Goal: Task Accomplishment & Management: Manage account settings

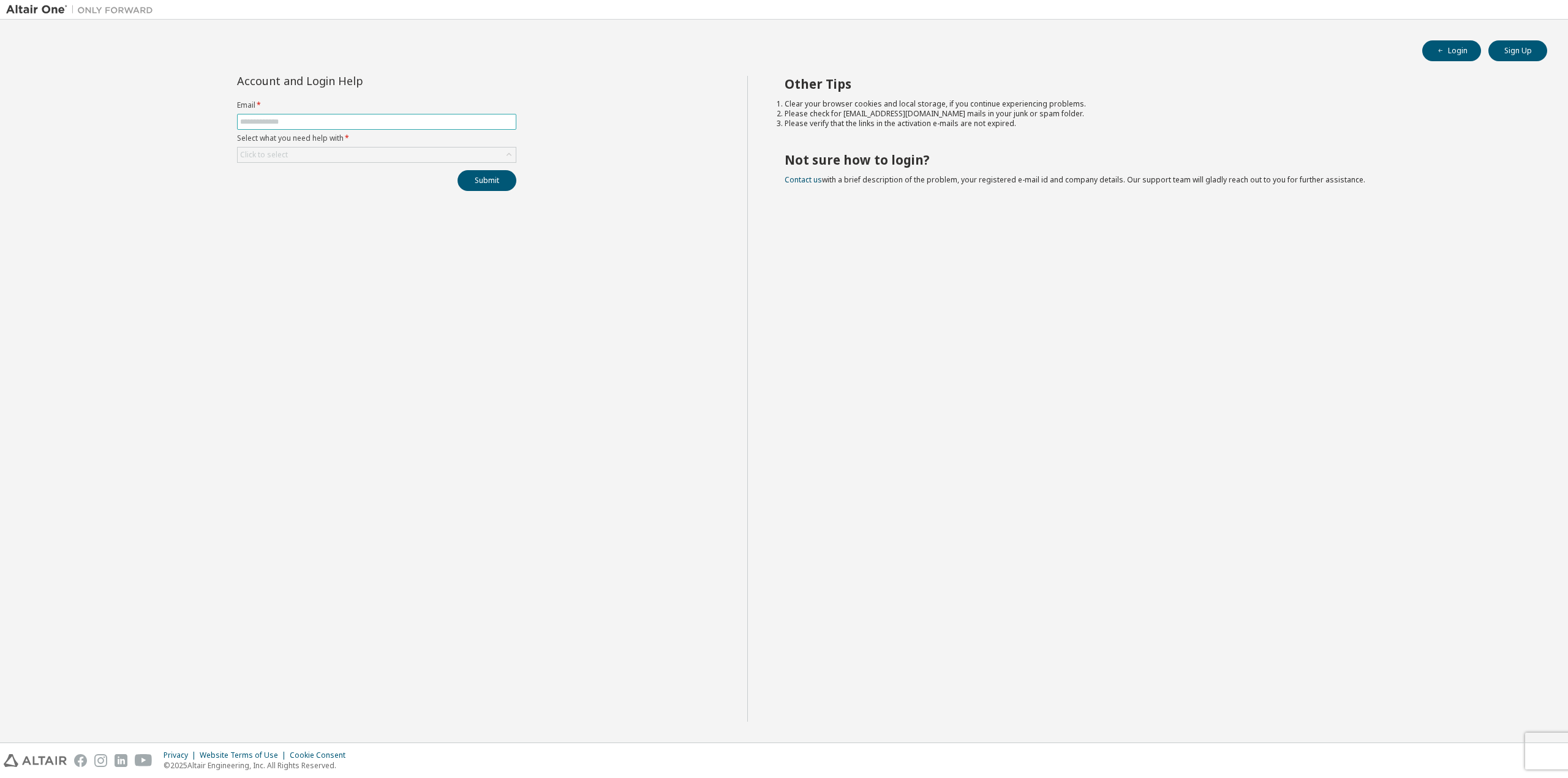
click at [414, 118] on input "text" at bounding box center [377, 122] width 274 height 9
type input "**********"
click at [330, 154] on div "Click to select" at bounding box center [376, 154] width 278 height 14
click at [327, 181] on li "I forgot my password" at bounding box center [376, 189] width 276 height 16
click at [491, 177] on button "Submit" at bounding box center [488, 180] width 59 height 21
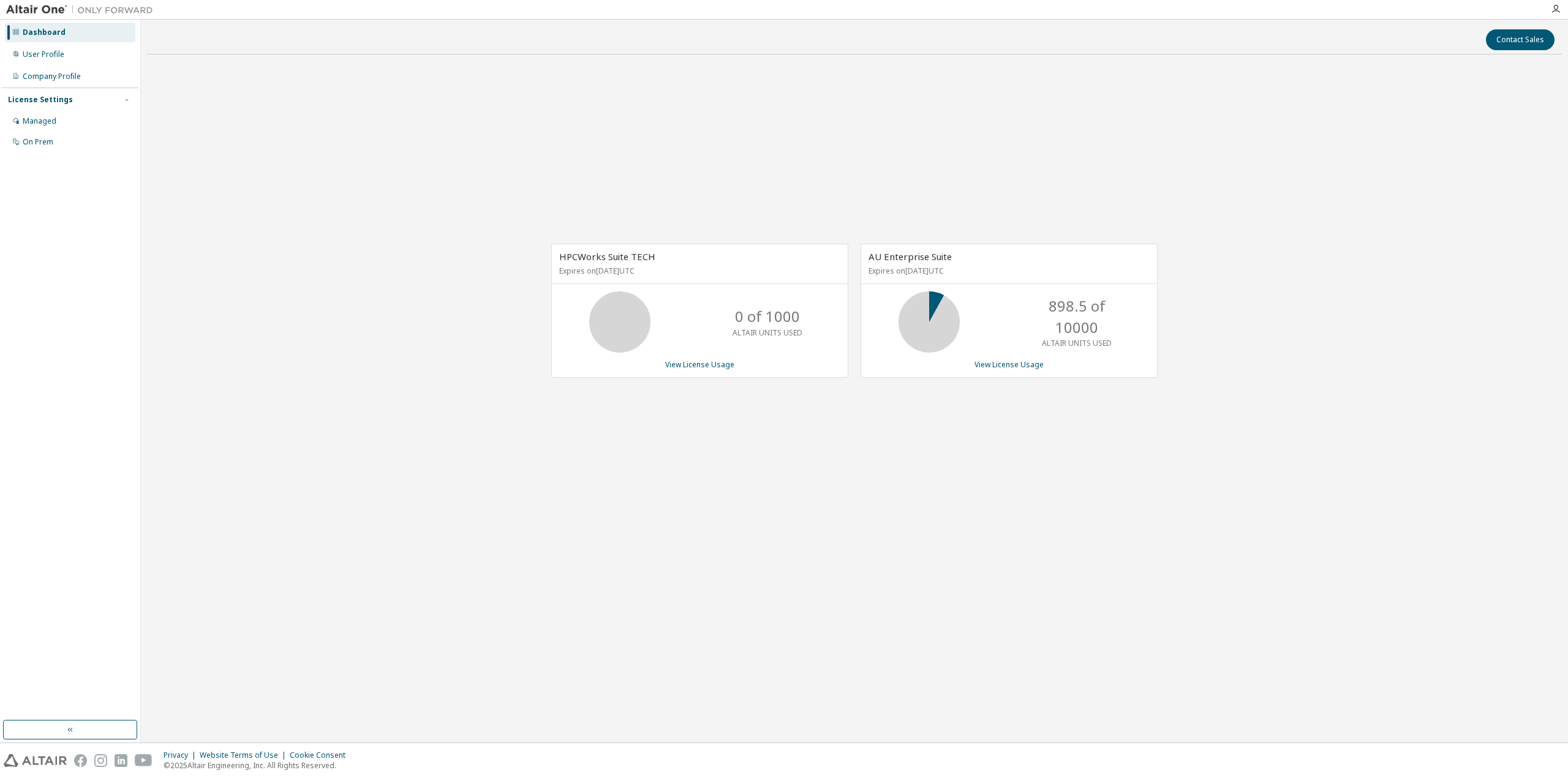
click at [46, 6] on img at bounding box center [82, 9] width 153 height 12
click at [39, 30] on div "Dashboard" at bounding box center [44, 32] width 43 height 9
click at [42, 720] on button "button" at bounding box center [69, 730] width 134 height 20
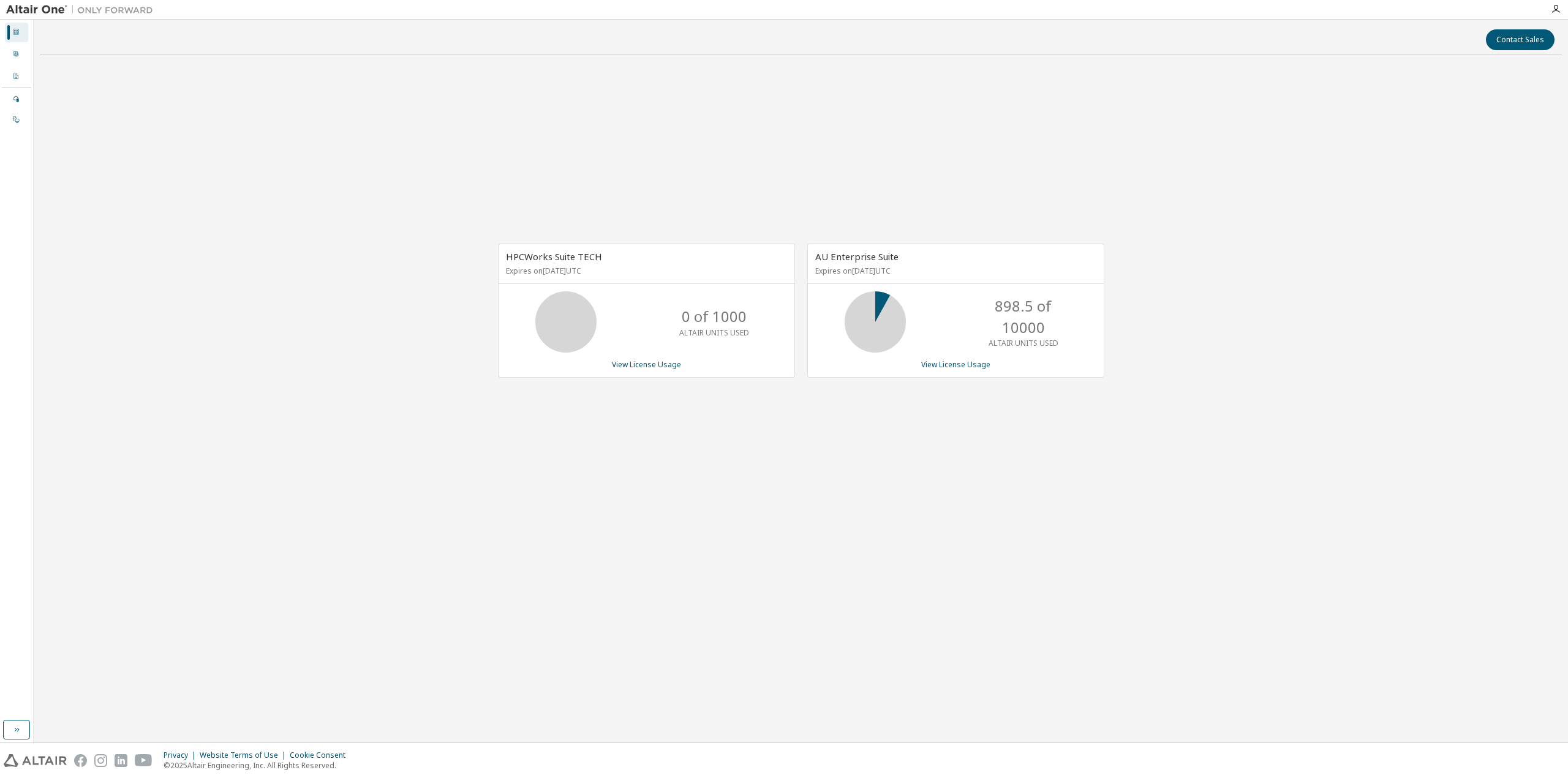
drag, startPoint x: 20, startPoint y: 735, endPoint x: 56, endPoint y: 647, distance: 95.1
click at [20, 733] on button "button" at bounding box center [16, 730] width 27 height 20
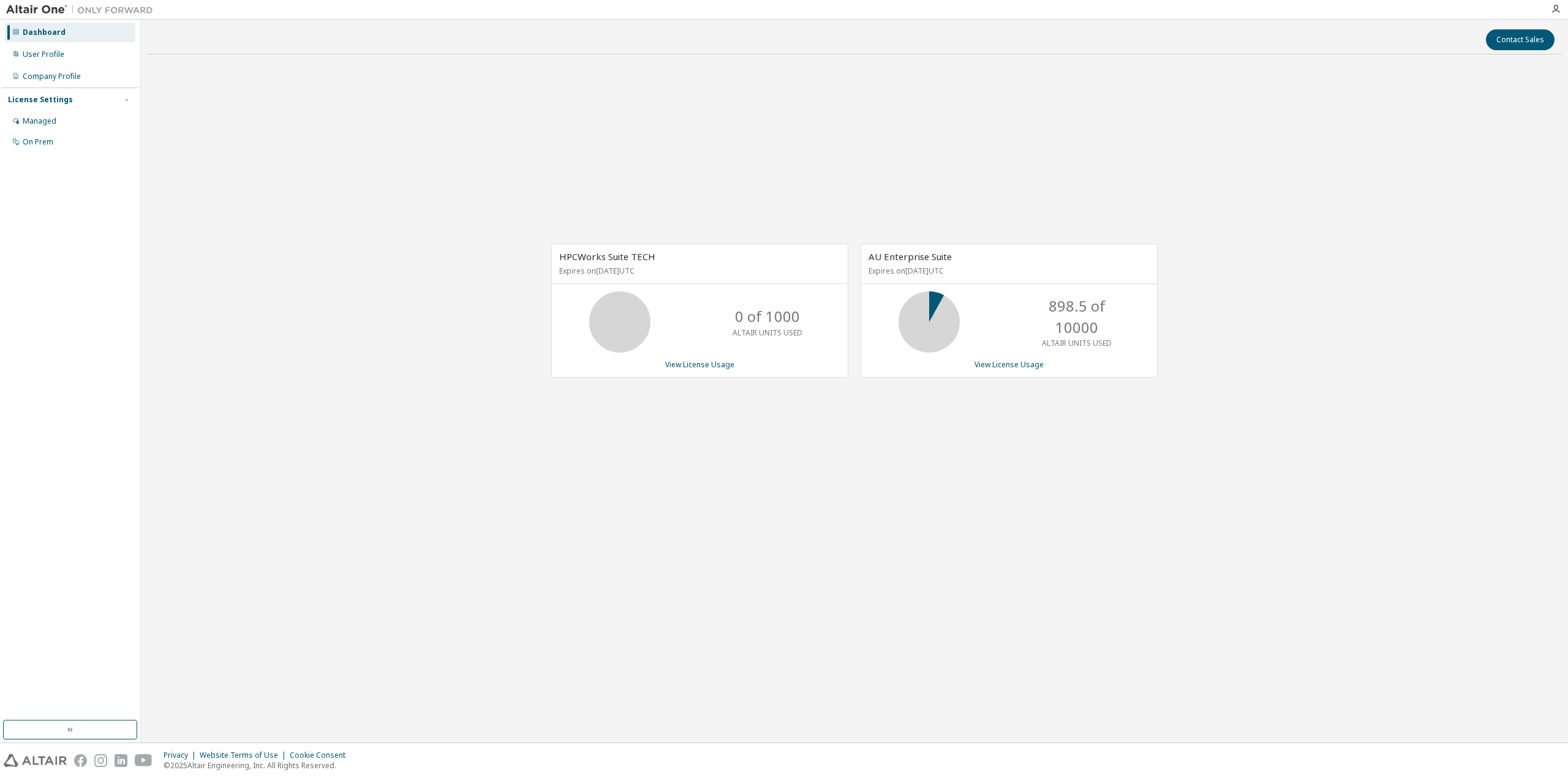
click at [51, 13] on img at bounding box center [82, 9] width 153 height 12
click at [70, 81] on div "Company Profile" at bounding box center [51, 76] width 58 height 9
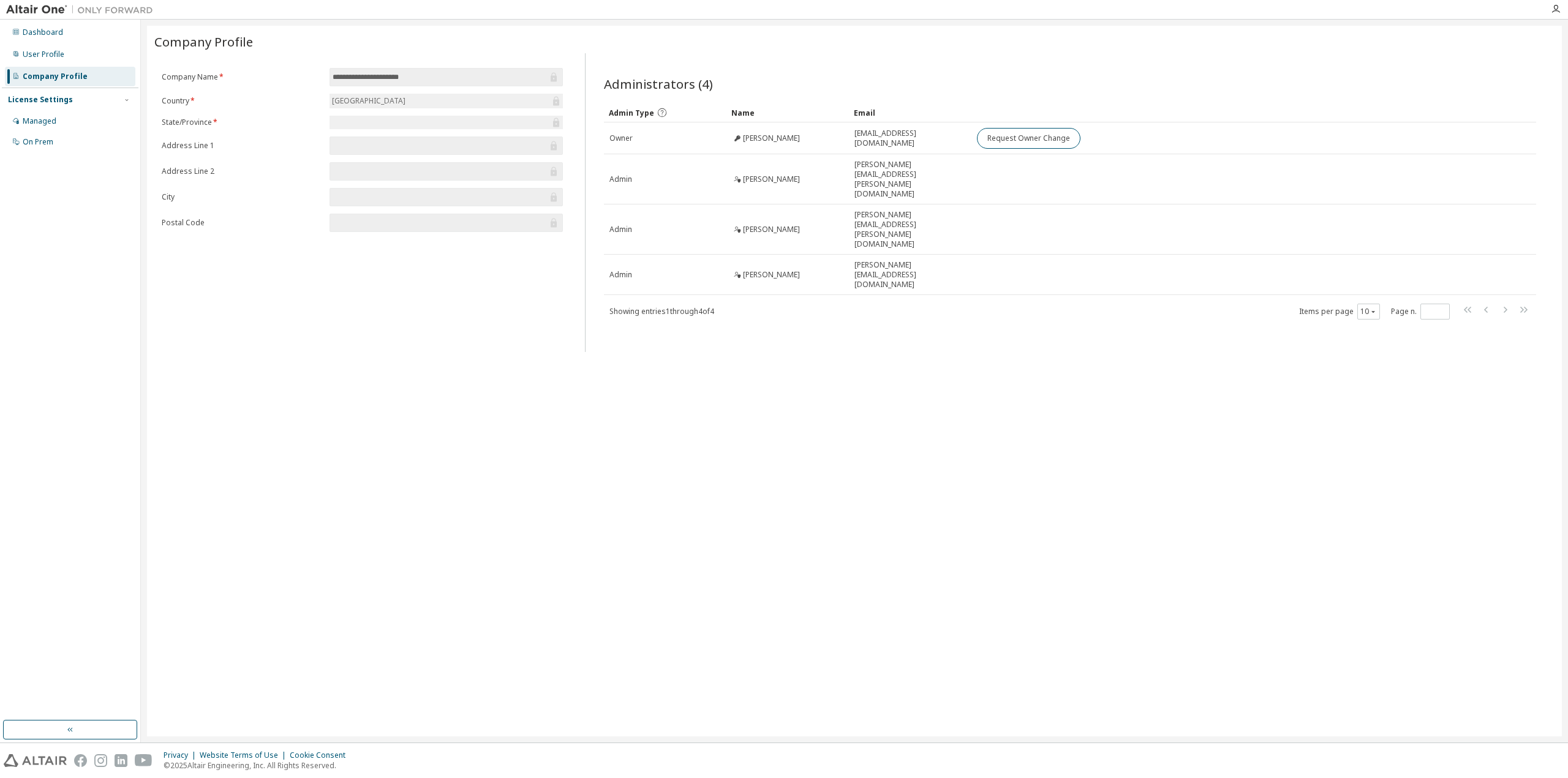
click at [34, 11] on img at bounding box center [82, 9] width 153 height 12
click at [95, 9] on img at bounding box center [82, 9] width 153 height 12
